Goal: Task Accomplishment & Management: Use online tool/utility

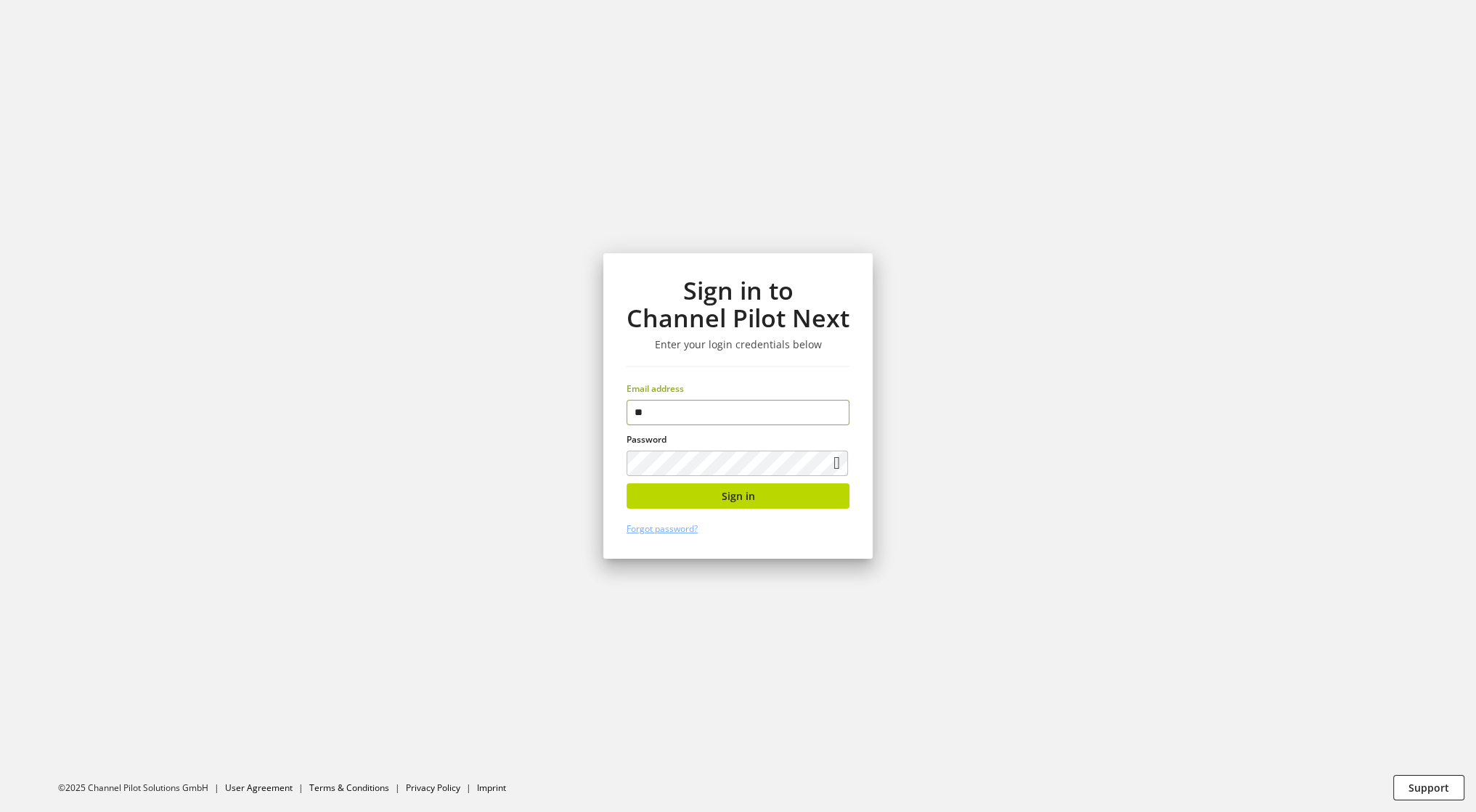
type input "*"
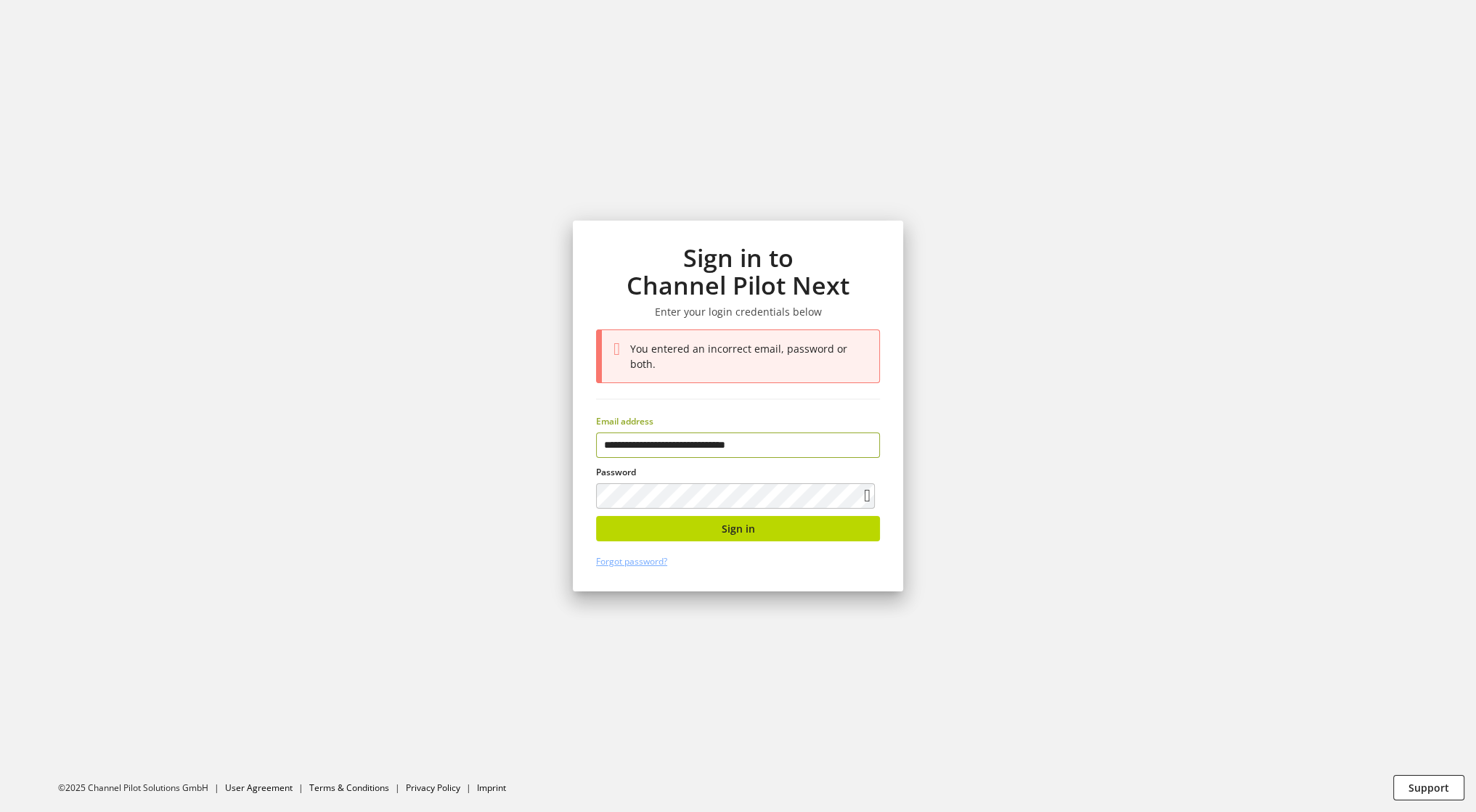
type input "**********"
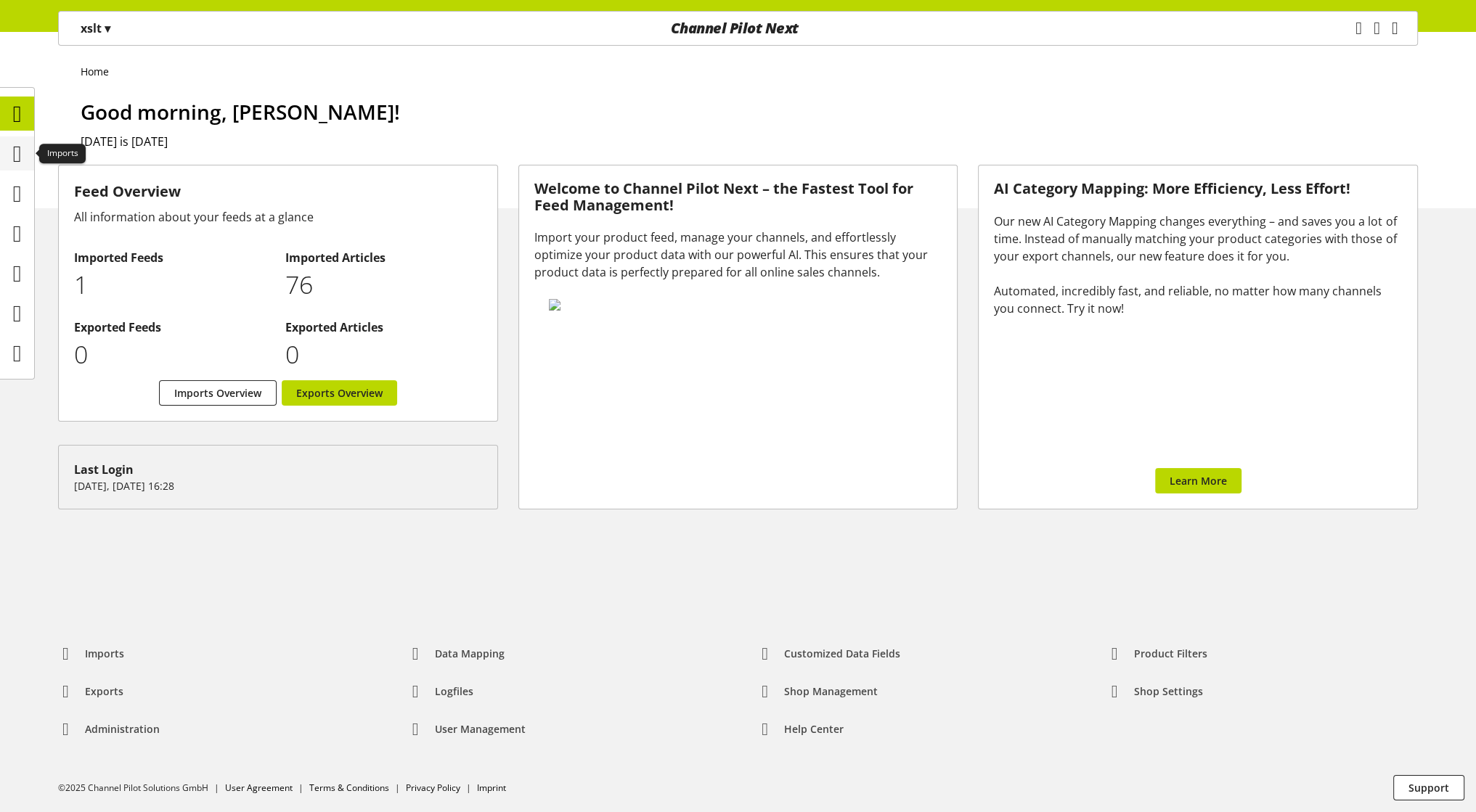
click at [20, 156] on icon at bounding box center [17, 154] width 9 height 29
